Goal: Obtain resource: Obtain resource

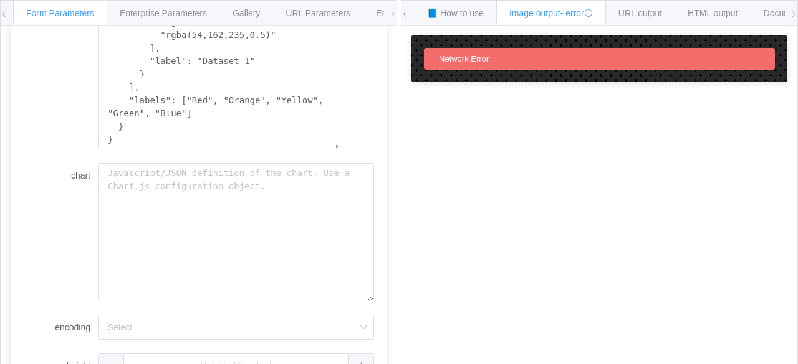
scroll to position [62, 0]
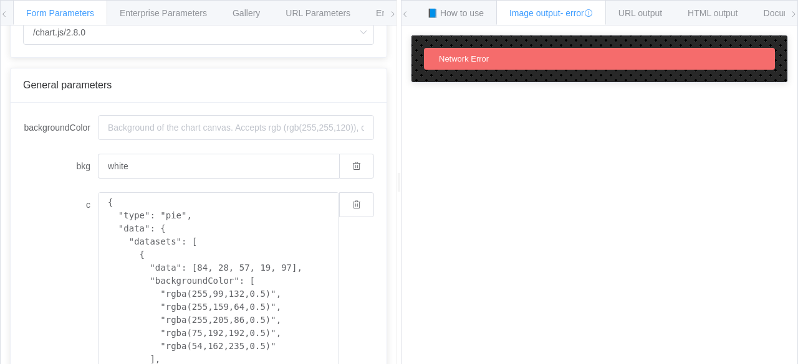
click at [3, 8] on span at bounding box center [4, 14] width 7 height 27
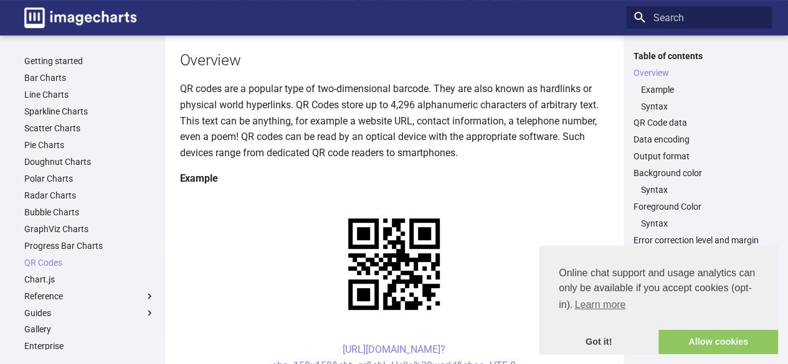
scroll to position [249, 0]
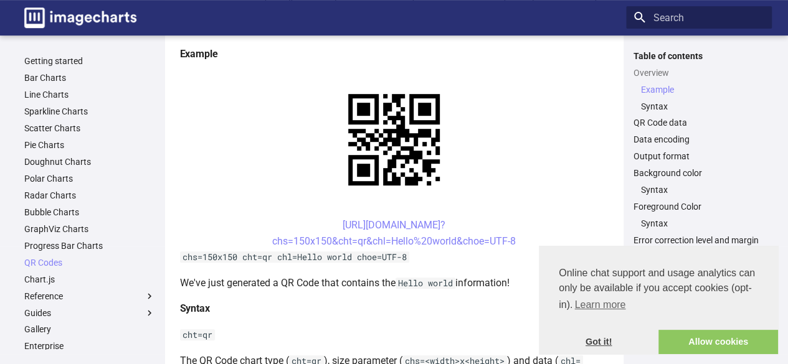
click at [637, 337] on link "Got it!" at bounding box center [599, 342] width 120 height 25
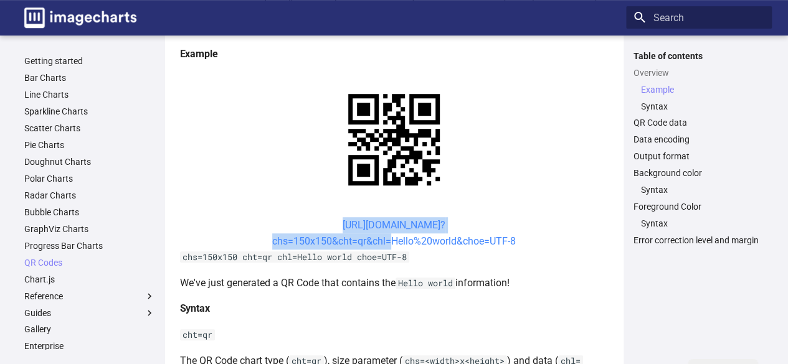
drag, startPoint x: 317, startPoint y: 221, endPoint x: 386, endPoint y: 244, distance: 73.3
click at [386, 244] on center "https://image-charts.com/chart? chs=150x150&cht=qr&chl=Hello%20world&choe=UTF-8" at bounding box center [394, 233] width 429 height 32
copy link "https://image-charts.com/chart? chs=150x150&cht=qr&chl"
